Goal: Go to known website: Access a specific website the user already knows

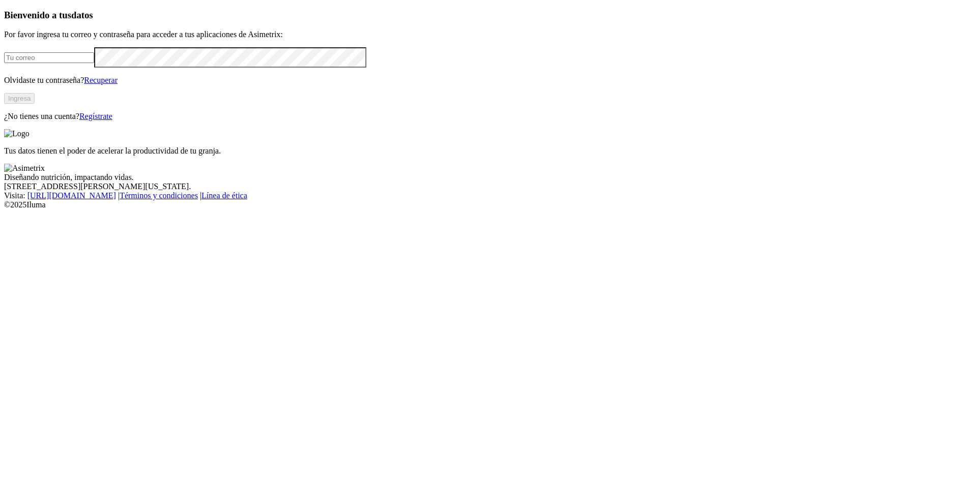
type input "[EMAIL_ADDRESS][DOMAIN_NAME]"
click at [184, 121] on div "Bienvenido a tus datos Por favor ingresa tu correo y contraseña para acceder a …" at bounding box center [486, 65] width 965 height 111
click at [35, 104] on button "Ingresa" at bounding box center [19, 98] width 31 height 11
